Goal: Task Accomplishment & Management: Manage account settings

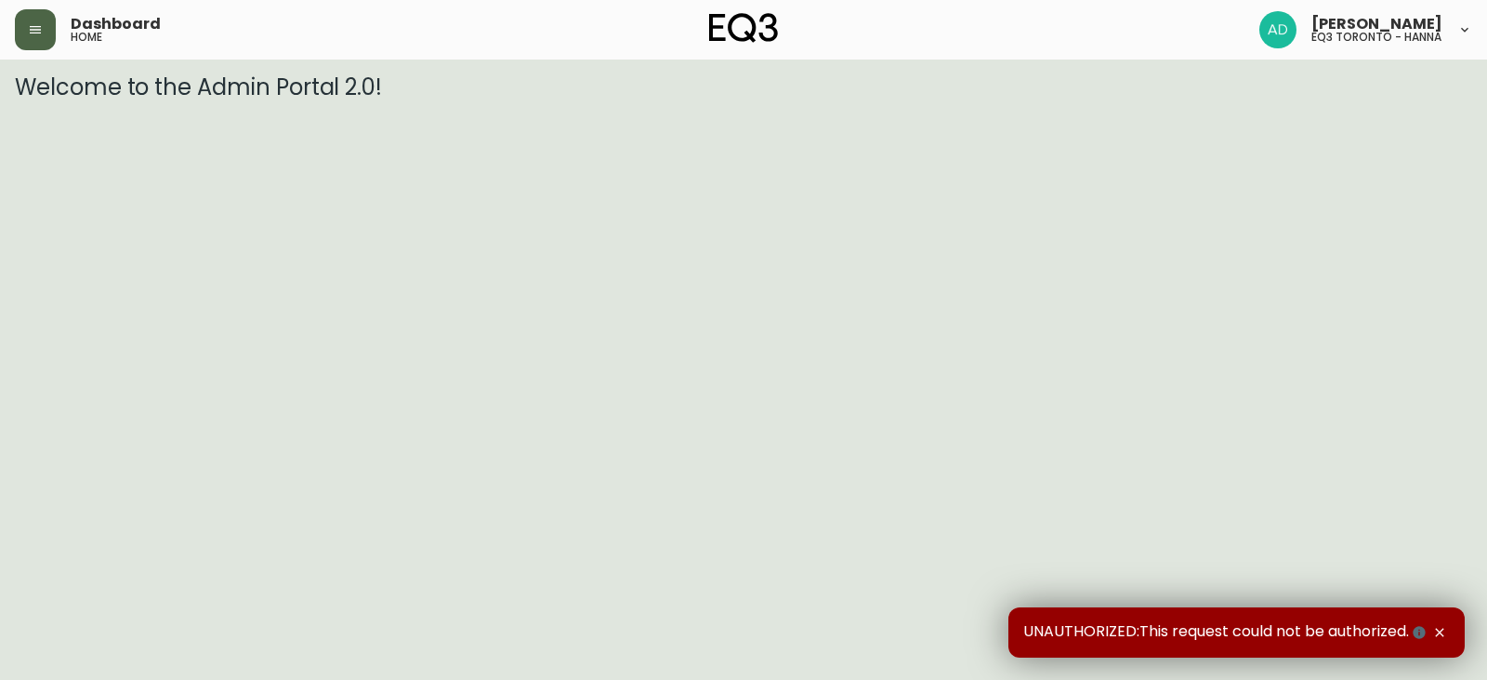
click at [39, 26] on icon "button" at bounding box center [35, 29] width 11 height 7
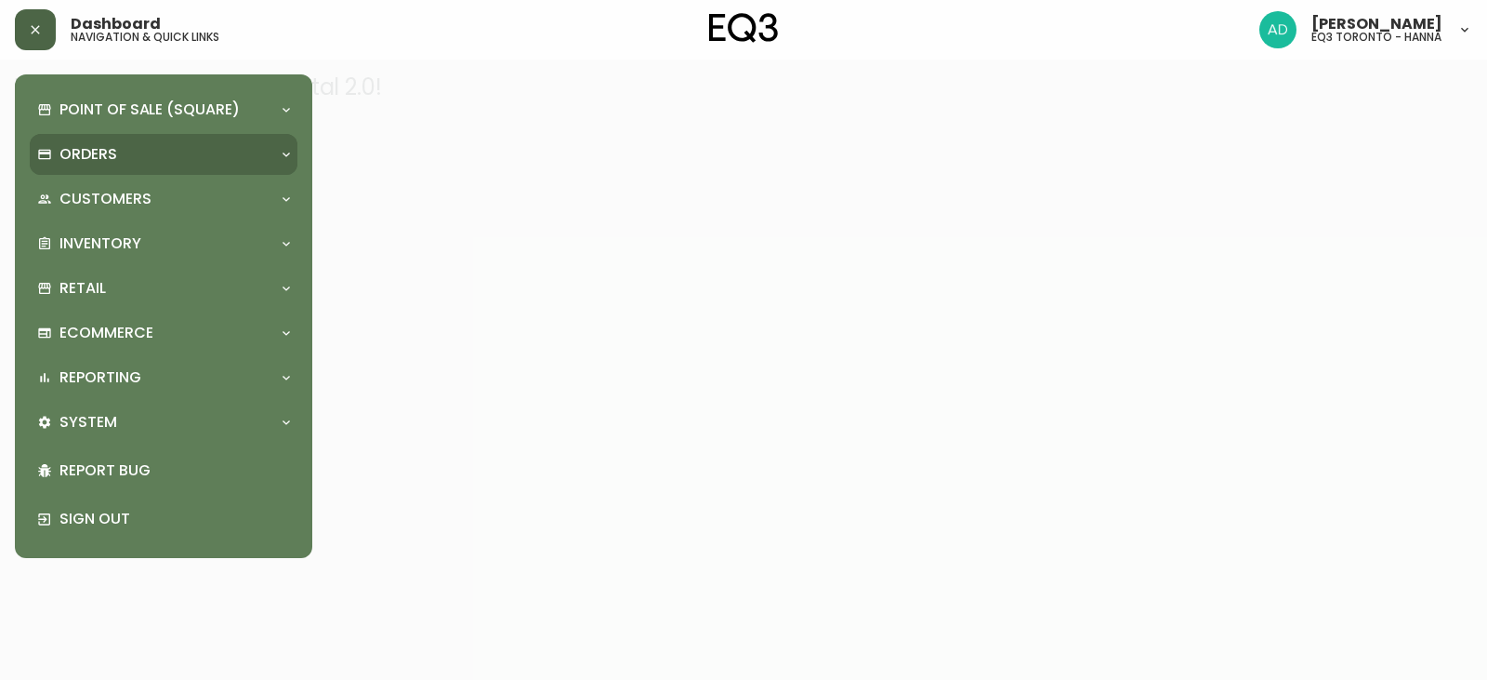
click at [204, 157] on div "Orders" at bounding box center [154, 154] width 234 height 20
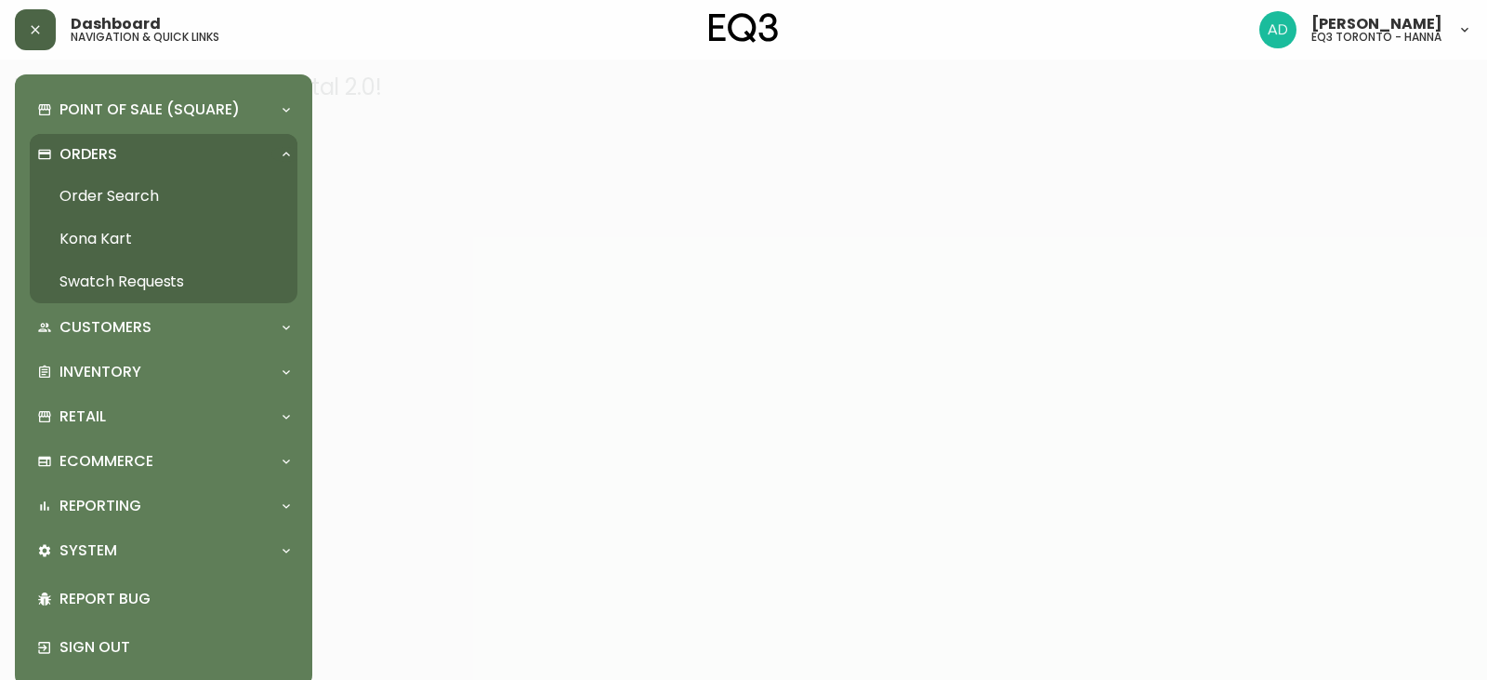
click at [138, 190] on link "Order Search" at bounding box center [164, 196] width 268 height 43
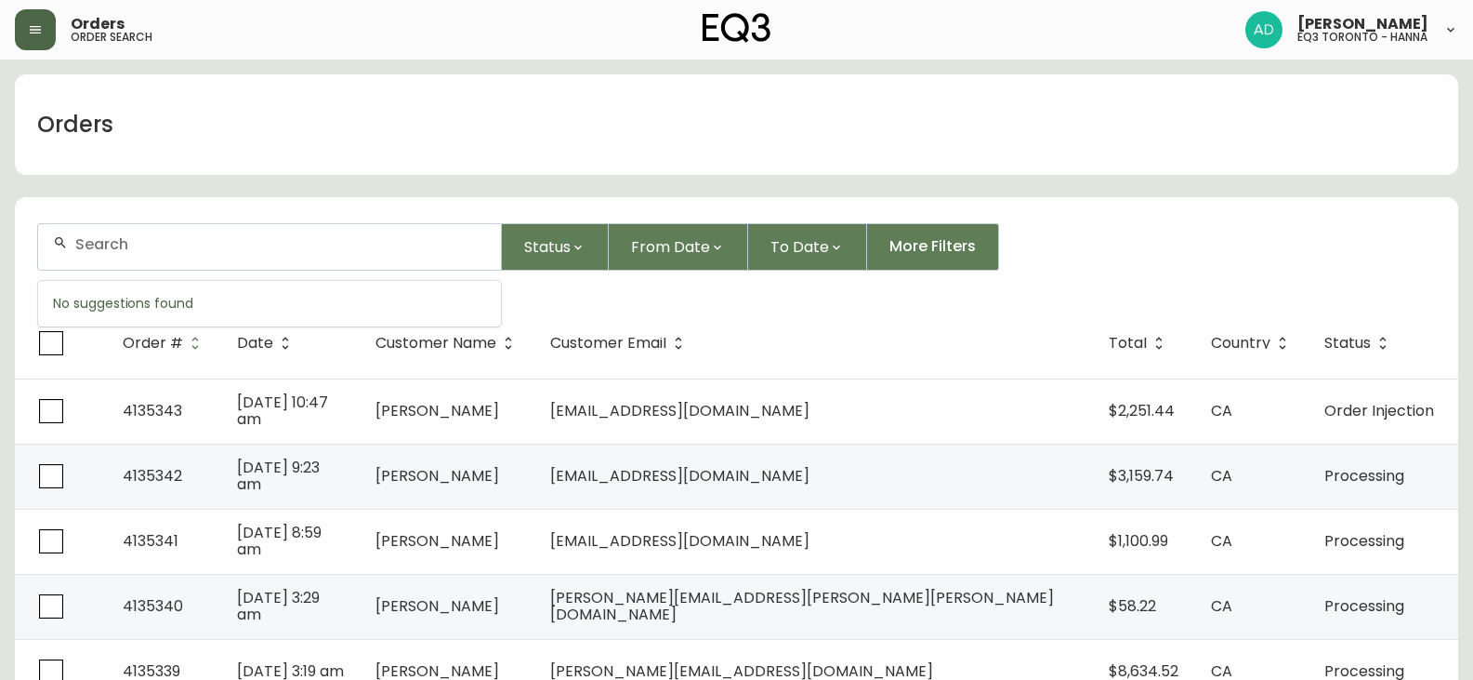
click at [156, 242] on input "text" at bounding box center [280, 244] width 411 height 18
paste input "4110269"
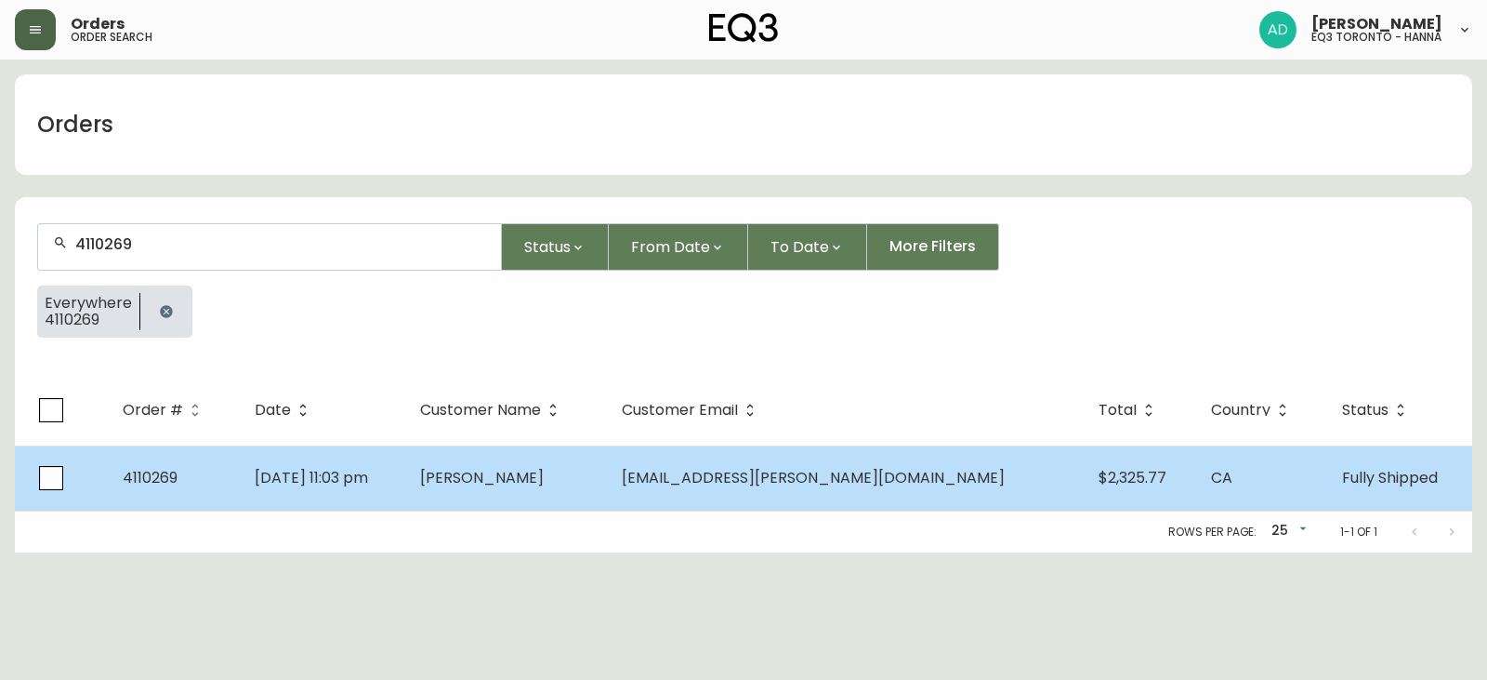
type input "4110269"
click at [544, 486] on span "[PERSON_NAME]" at bounding box center [482, 477] width 124 height 21
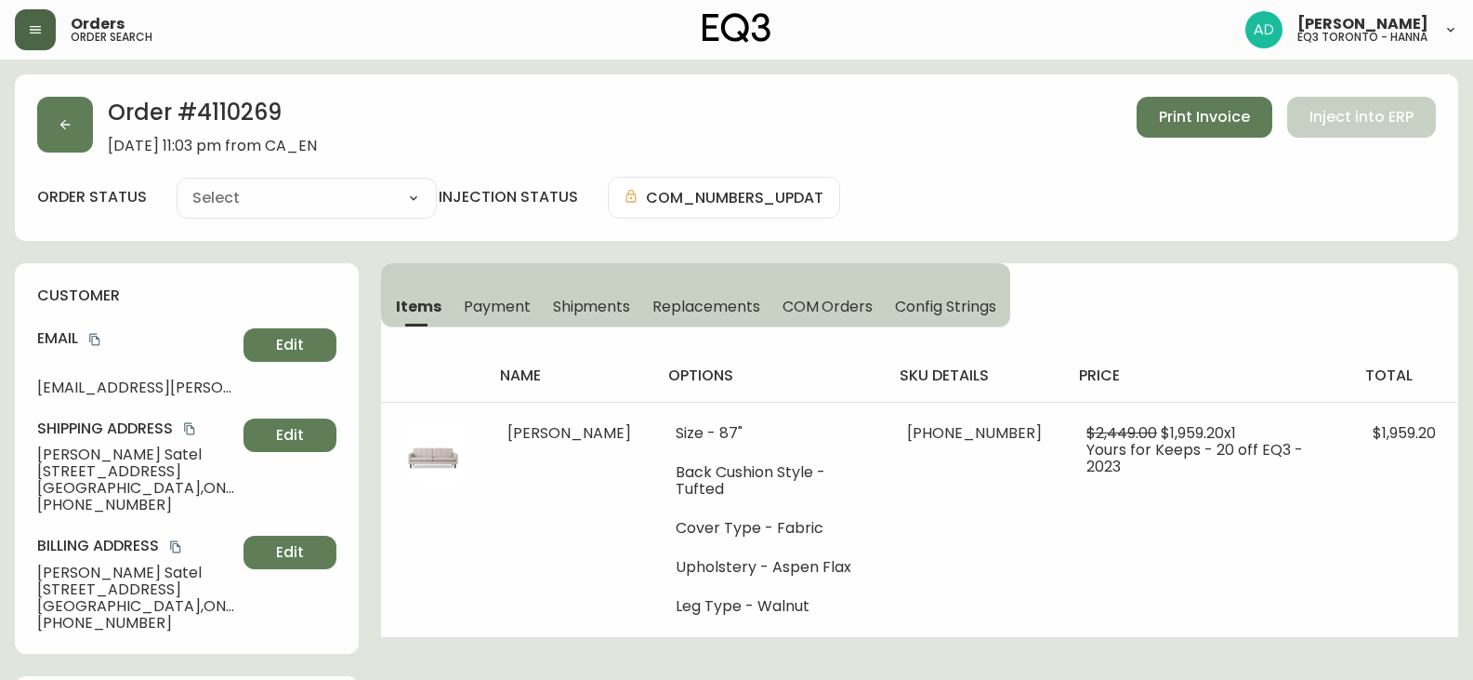
type input "Fully Shipped"
select select "FULLY_SHIPPED"
click at [1213, 125] on span "Print Invoice" at bounding box center [1204, 117] width 91 height 20
